Goal: Find specific page/section: Find specific page/section

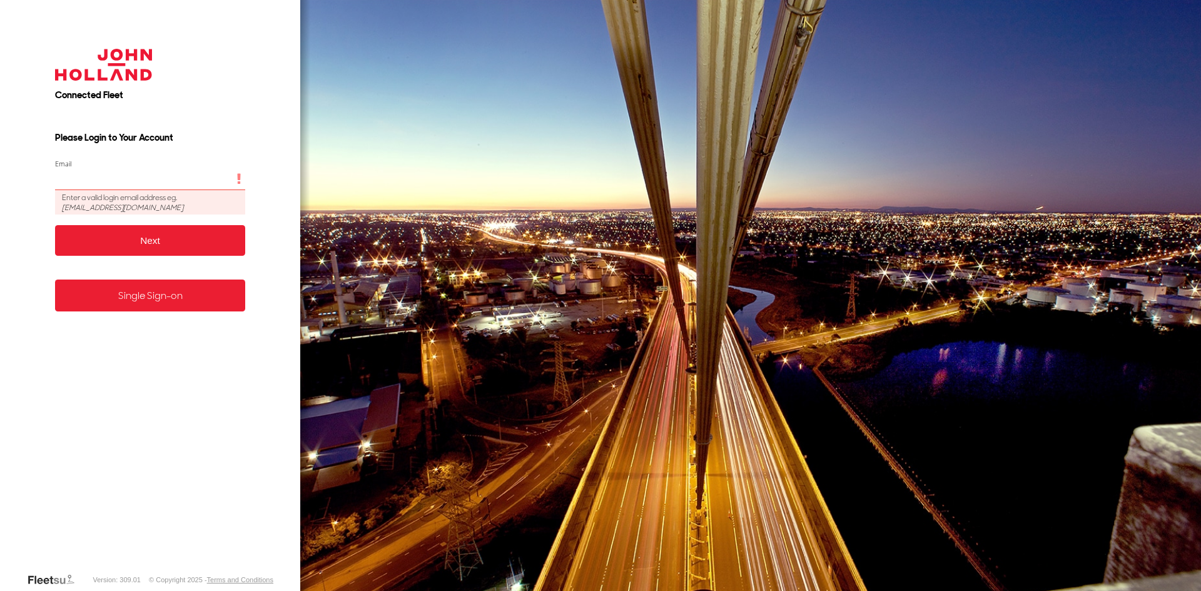
click at [101, 175] on input "Email" at bounding box center [150, 179] width 191 height 23
type input "**********"
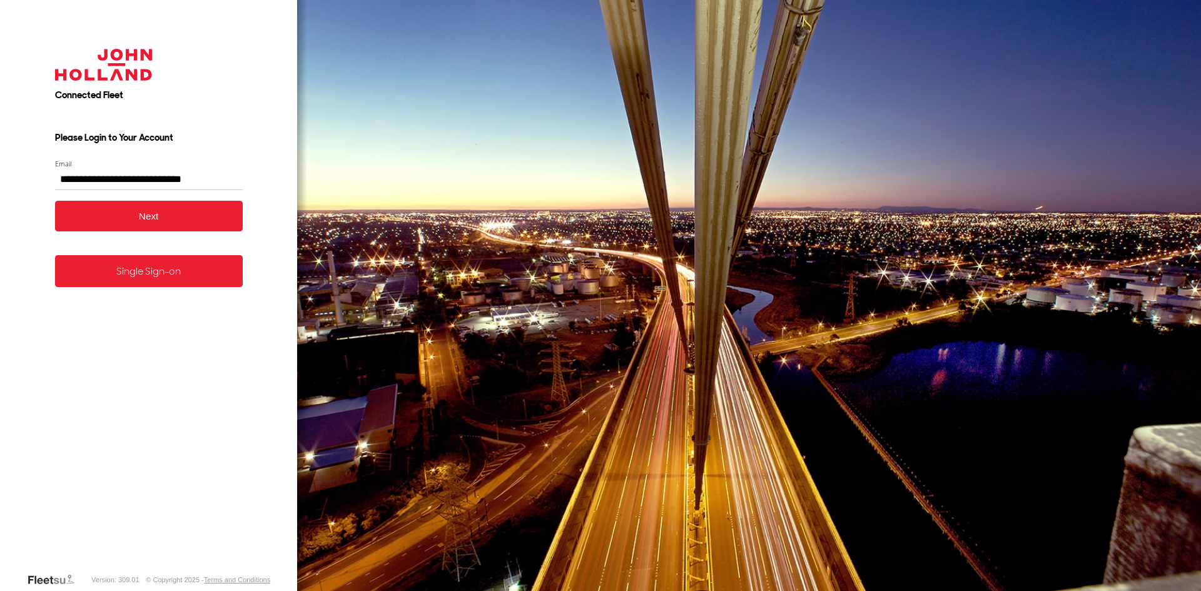
click at [142, 225] on button "Next" at bounding box center [149, 216] width 188 height 31
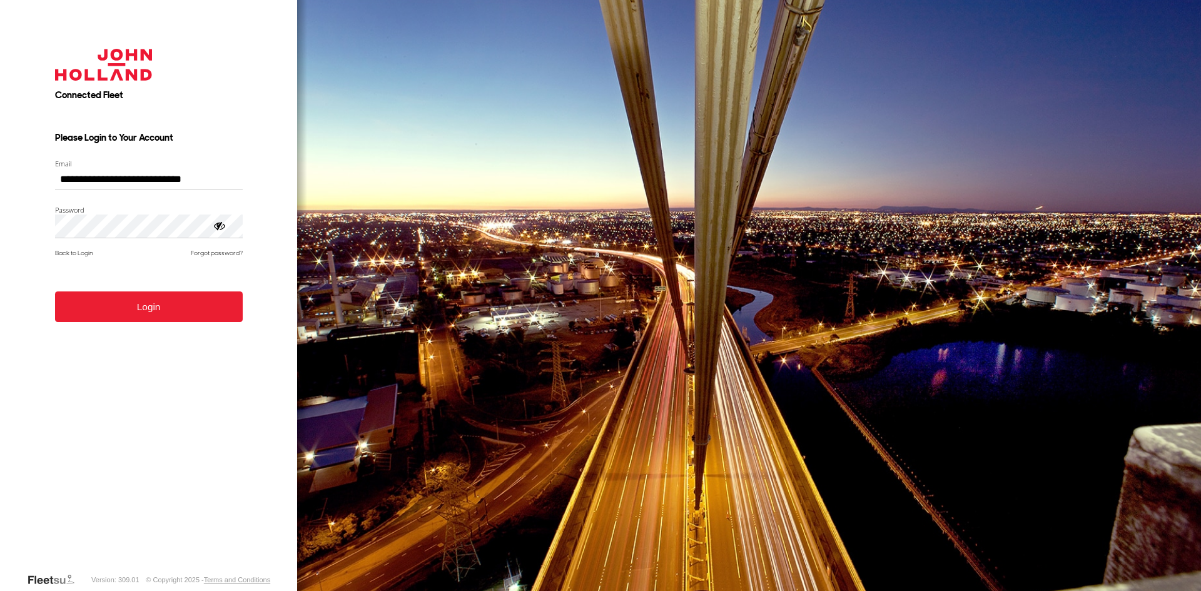
click at [96, 213] on form "**********" at bounding box center [148, 301] width 225 height 543
drag, startPoint x: 59, startPoint y: 382, endPoint x: 71, endPoint y: 343, distance: 40.6
click at [59, 382] on form "**********" at bounding box center [148, 301] width 225 height 543
click at [80, 314] on button "Login" at bounding box center [149, 307] width 188 height 31
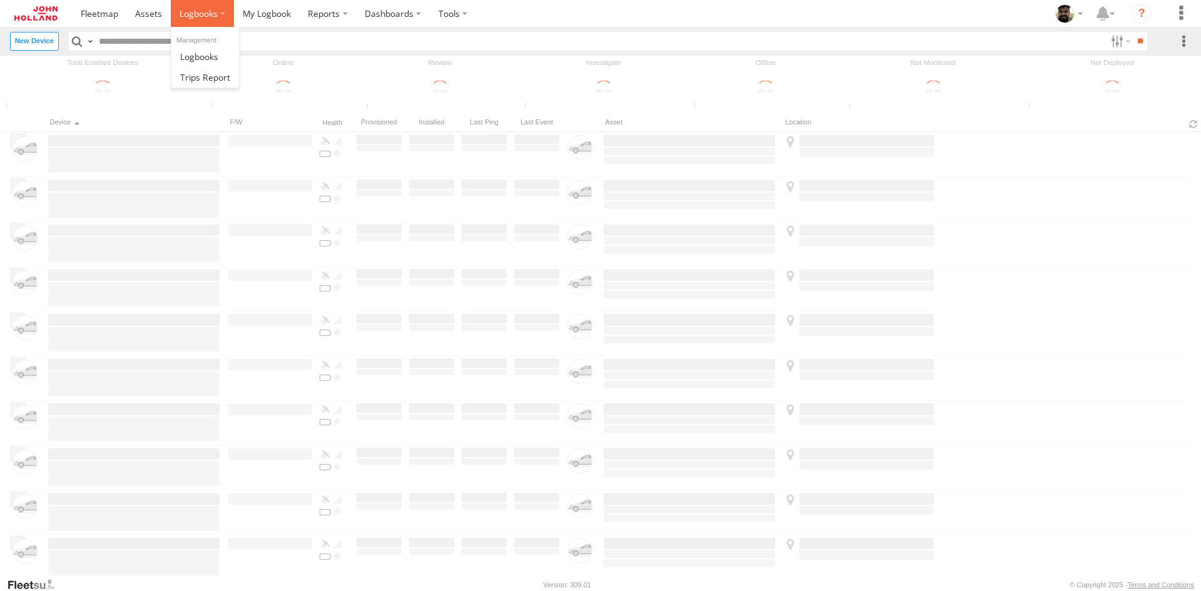
click at [219, 18] on label at bounding box center [202, 13] width 63 height 27
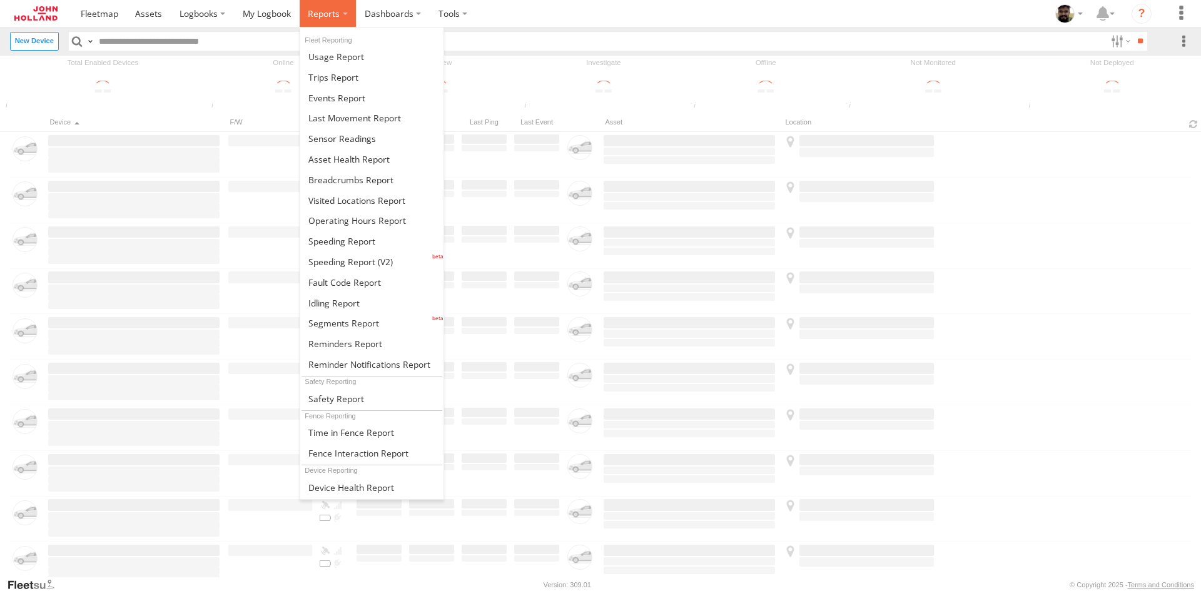
click at [325, 16] on span at bounding box center [324, 14] width 32 height 12
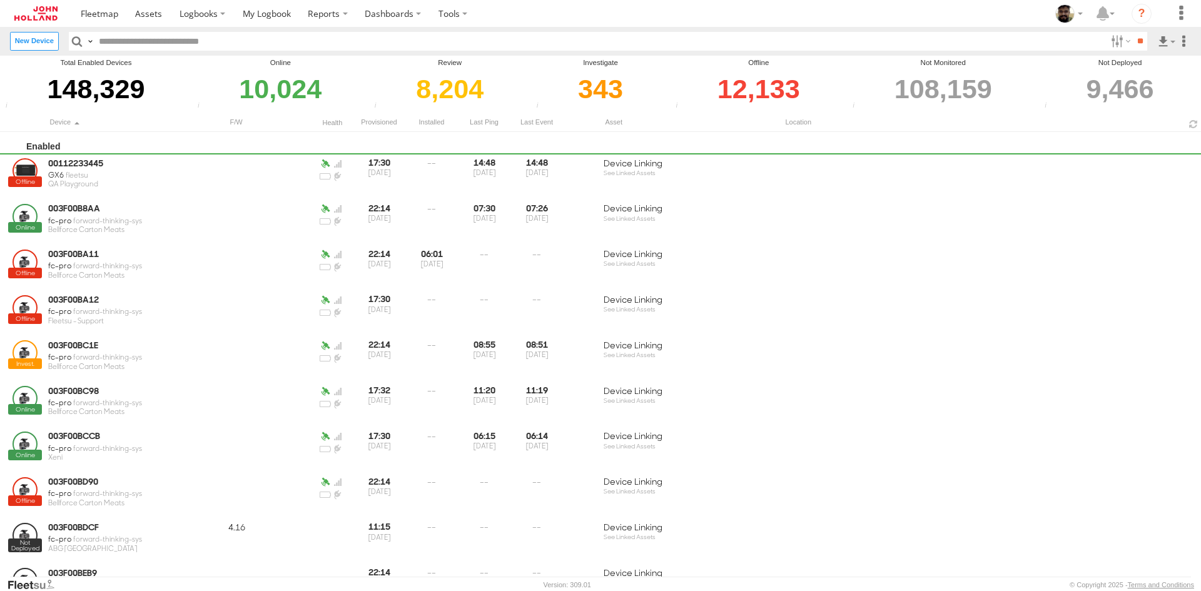
click at [814, 5] on section "Dashboards" at bounding box center [635, 13] width 1126 height 27
click at [703, 2] on section "Dashboards" at bounding box center [635, 13] width 1126 height 27
click at [1183, 14] on label at bounding box center [1182, 13] width 28 height 27
click at [1135, 120] on span at bounding box center [1142, 118] width 24 height 12
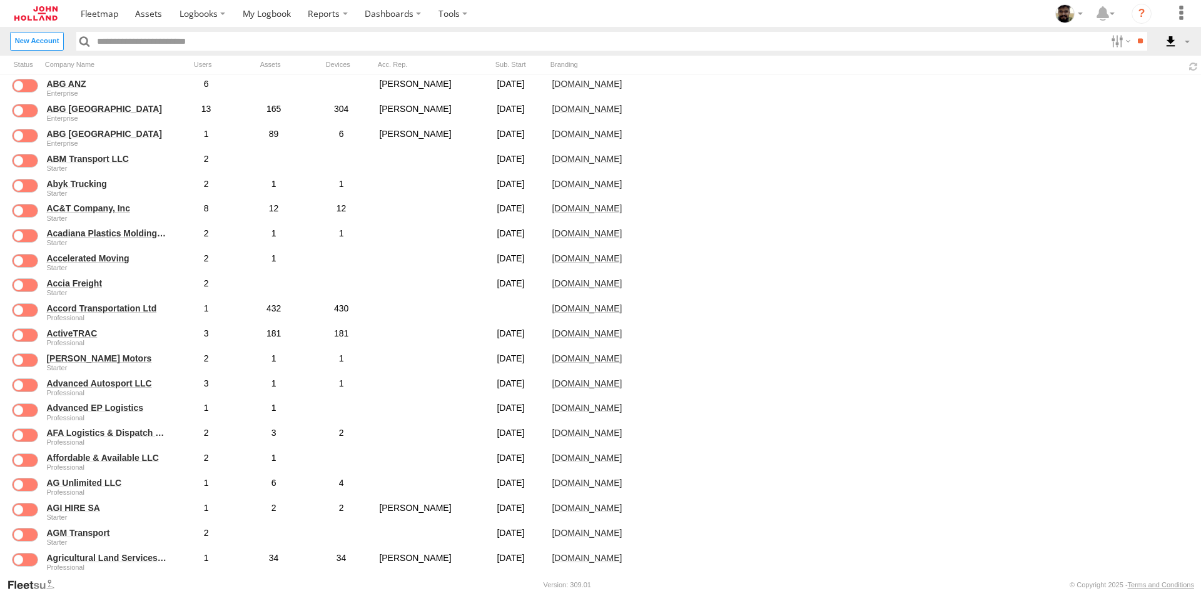
scroll to position [1189, 0]
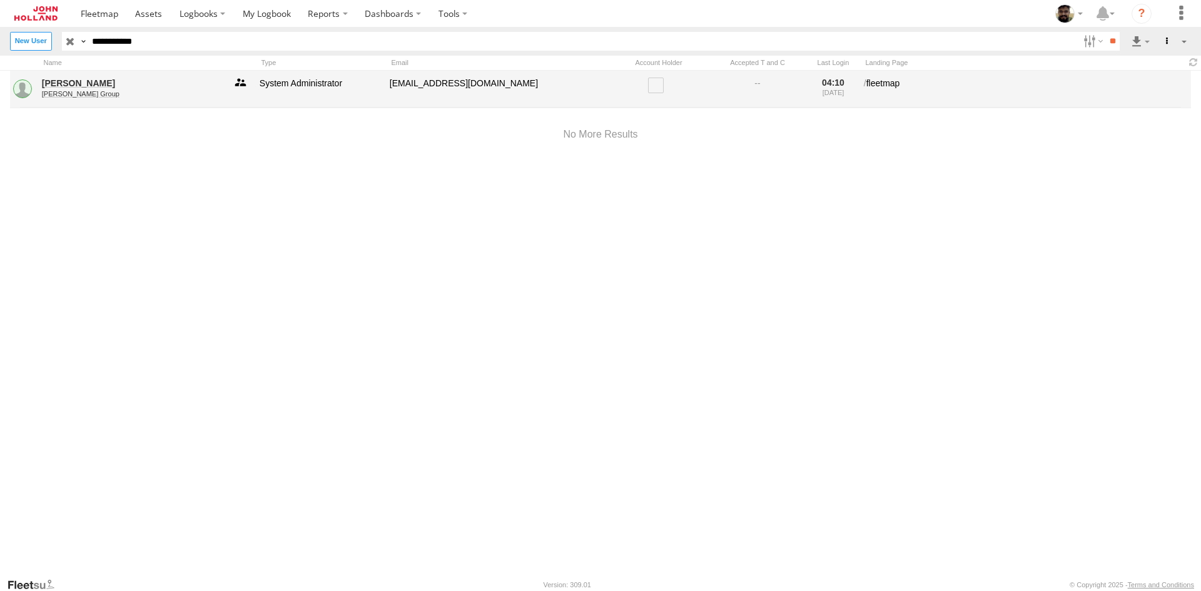
click at [241, 84] on link at bounding box center [240, 89] width 25 height 27
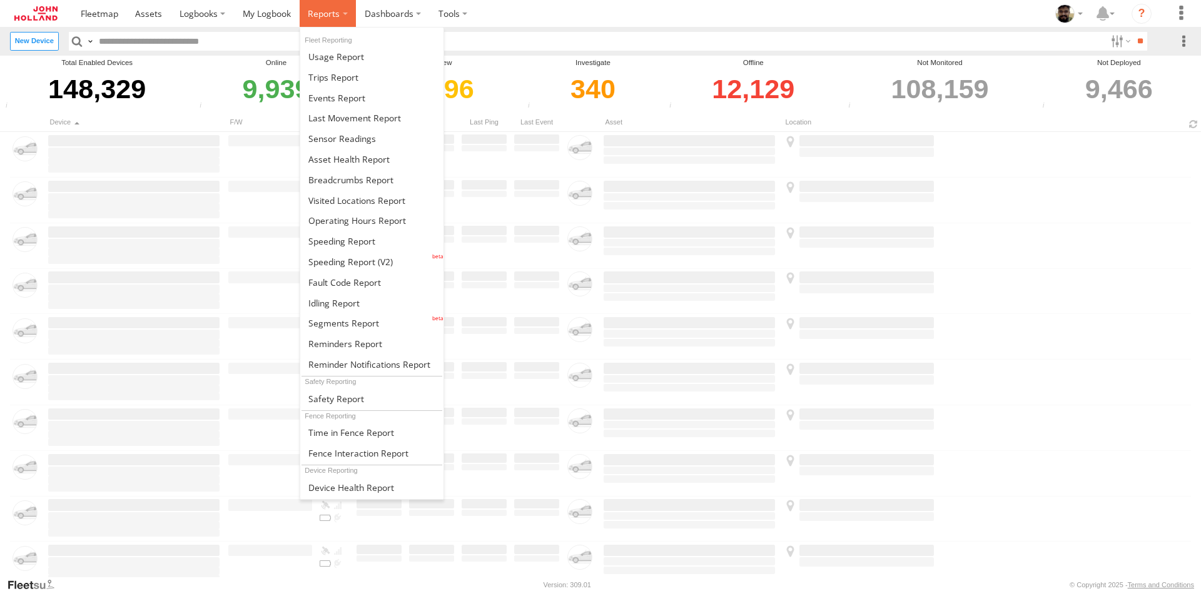
click at [305, 13] on label at bounding box center [328, 13] width 57 height 27
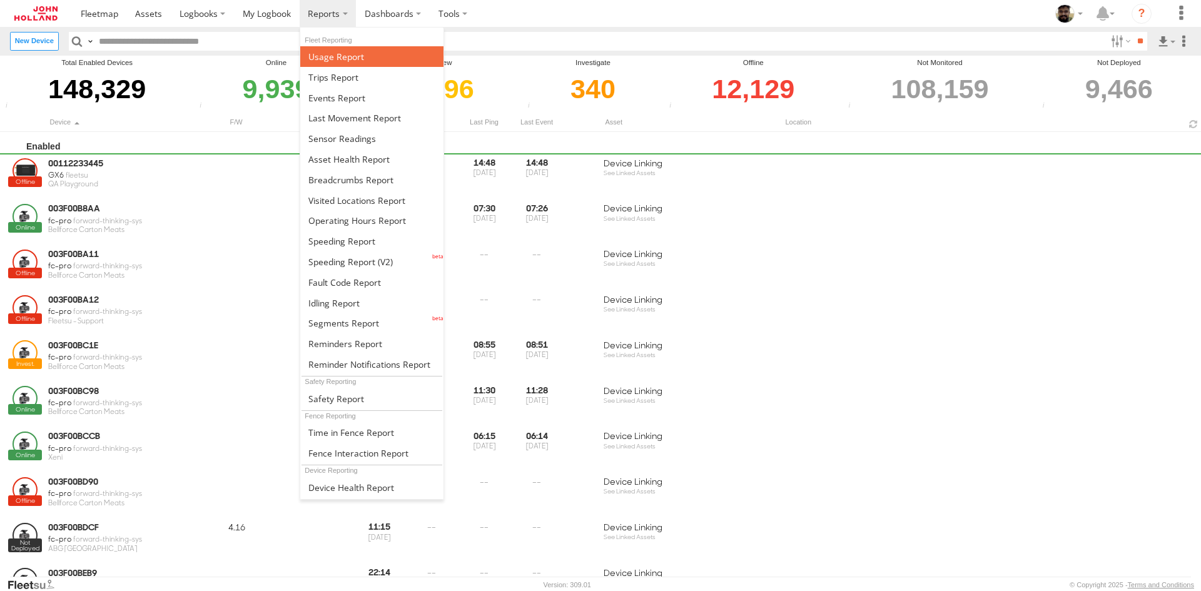
drag, startPoint x: 345, startPoint y: 53, endPoint x: 350, endPoint y: 70, distance: 17.5
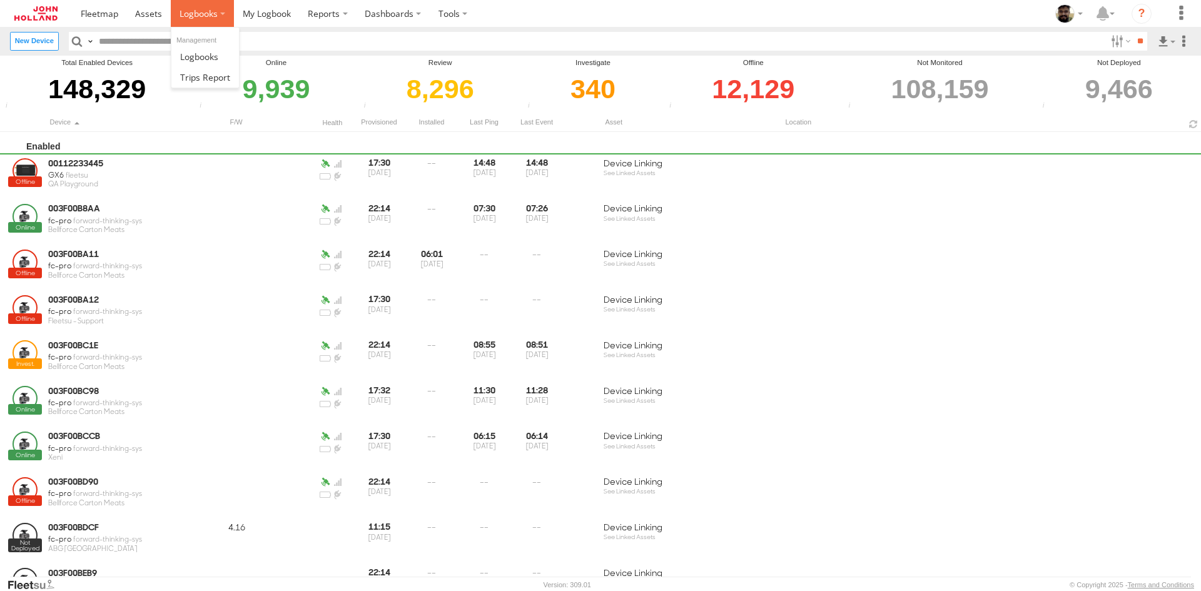
click at [228, 16] on label at bounding box center [202, 13] width 63 height 27
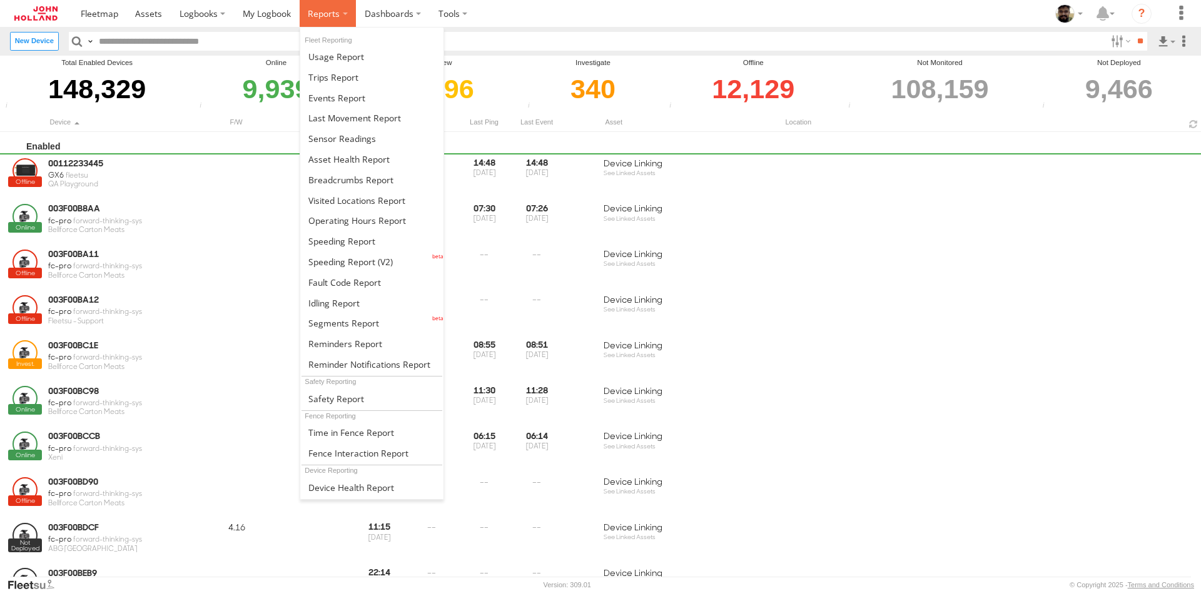
click at [347, 18] on label at bounding box center [328, 13] width 57 height 27
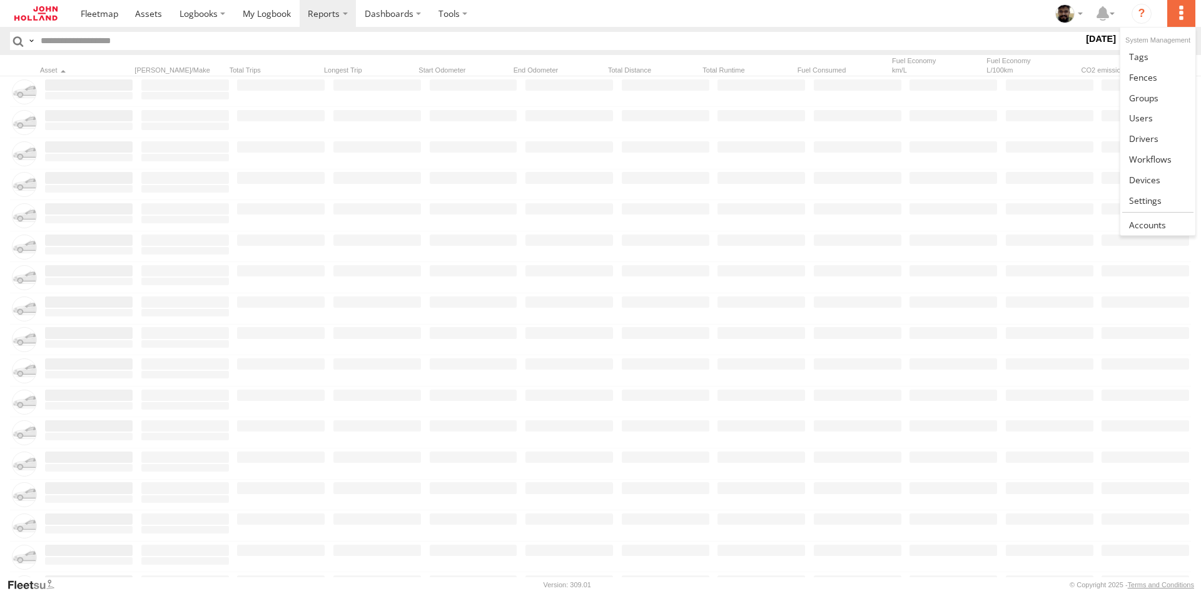
click at [1173, 20] on label at bounding box center [1182, 13] width 28 height 27
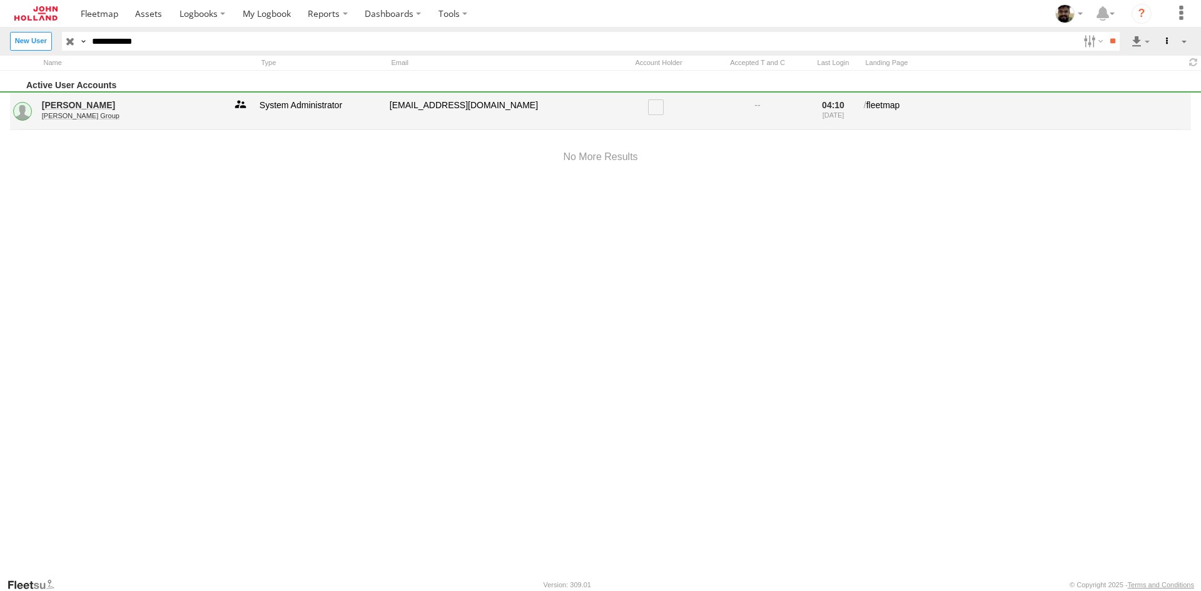
click at [237, 107] on link at bounding box center [240, 111] width 25 height 27
